Goal: Find specific page/section: Find specific page/section

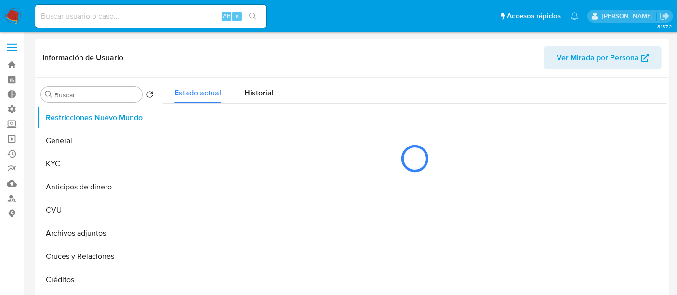
select select "10"
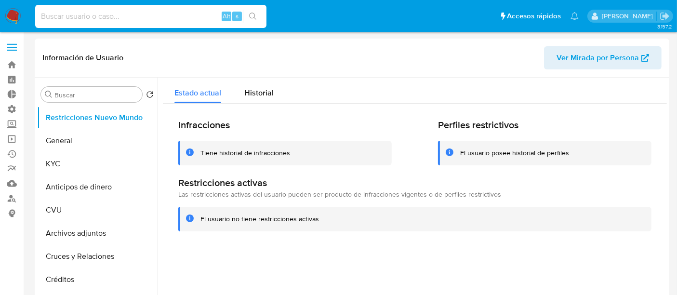
click at [89, 12] on input at bounding box center [150, 16] width 231 height 13
paste input "241620263"
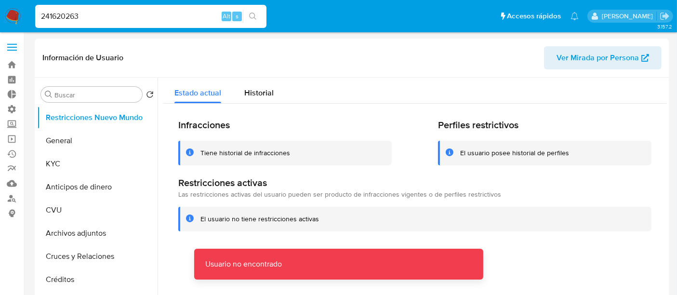
click at [89, 12] on input "241620263" at bounding box center [150, 16] width 231 height 13
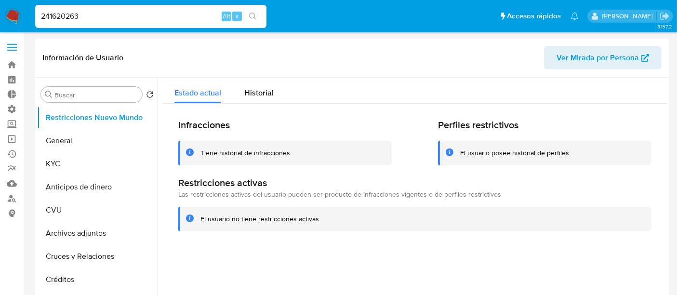
type input "241620263"
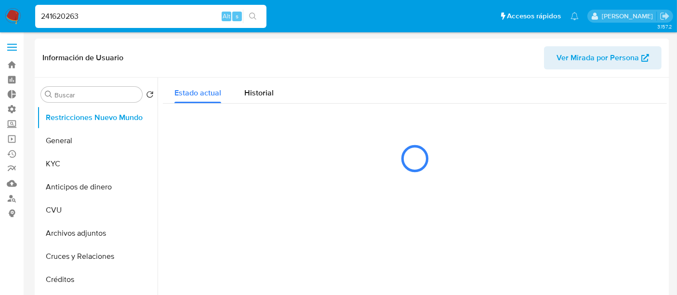
select select "10"
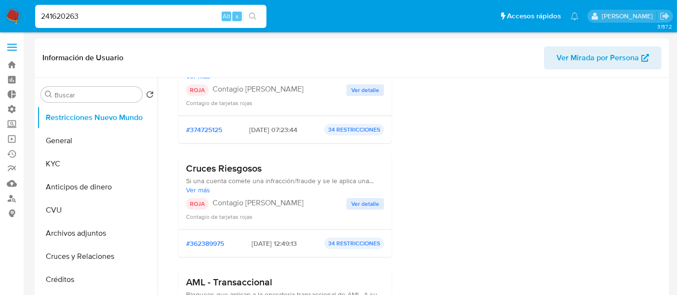
scroll to position [135, 0]
drag, startPoint x: 267, startPoint y: 110, endPoint x: 647, endPoint y: 138, distance: 380.5
click at [647, 138] on div "Perfiles restrictivos El usuario posee historial de perfiles" at bounding box center [545, 295] width 214 height 623
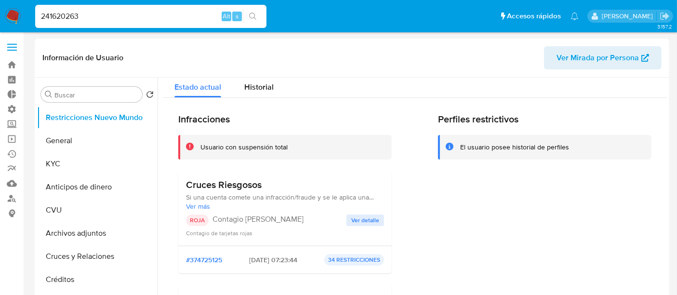
scroll to position [0, 0]
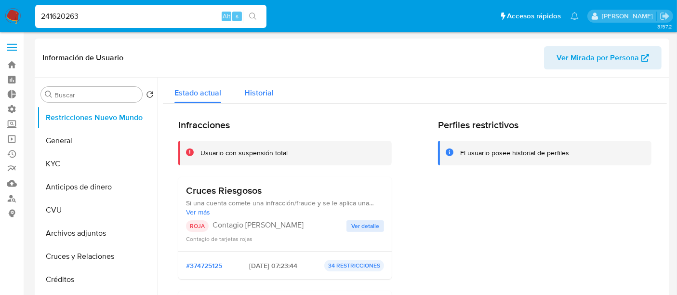
click at [254, 88] on span "Historial" at bounding box center [258, 92] width 29 height 11
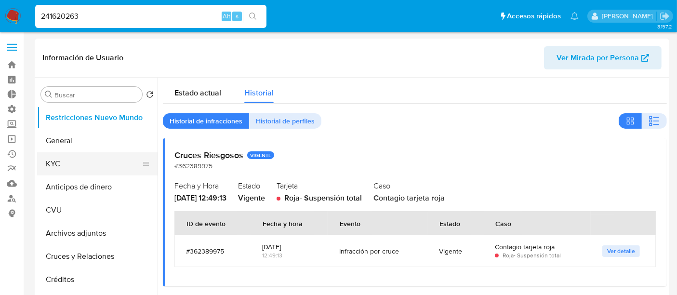
click at [60, 157] on button "KYC" at bounding box center [93, 163] width 113 height 23
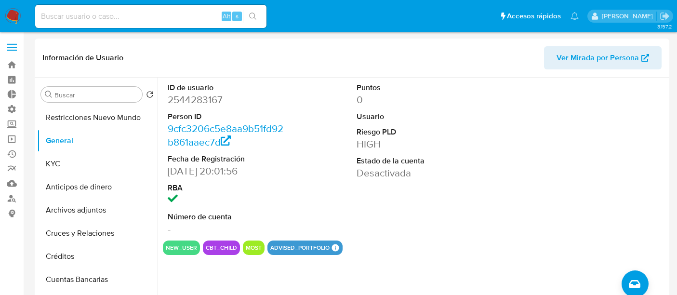
select select "10"
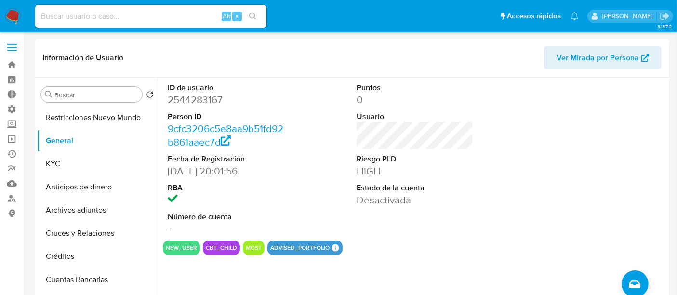
click at [188, 104] on dd "2544283167" at bounding box center [226, 100] width 117 height 14
copy dd "2544283167"
